Goal: Transaction & Acquisition: Purchase product/service

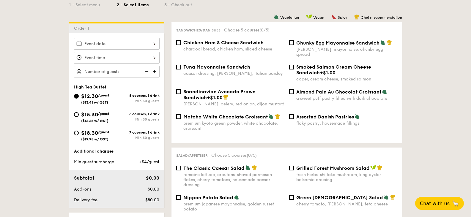
scroll to position [149, 0]
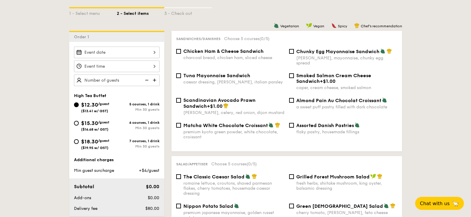
drag, startPoint x: 297, startPoint y: 97, endPoint x: 382, endPoint y: 95, distance: 85.7
click at [382, 98] on div "Almond Pain Au Chocolat Croissant" at bounding box center [347, 101] width 101 height 6
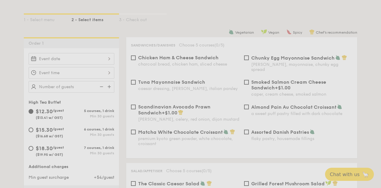
scroll to position [142, 0]
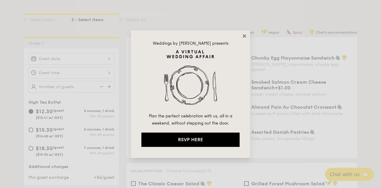
click at [245, 35] on icon at bounding box center [243, 35] width 3 height 3
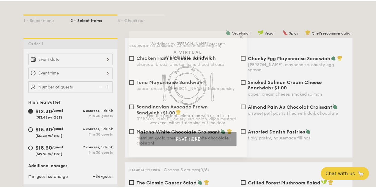
scroll to position [147, 0]
